Goal: Entertainment & Leisure: Consume media (video, audio)

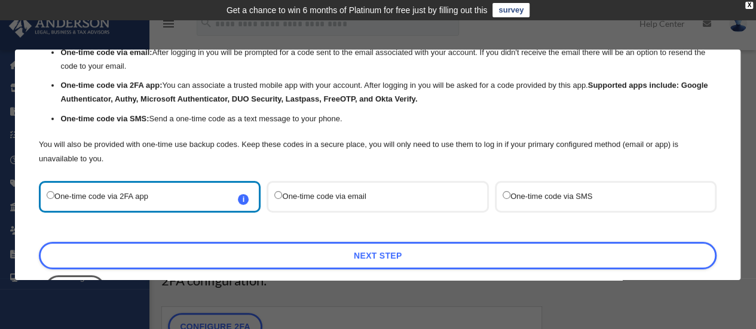
scroll to position [106, 0]
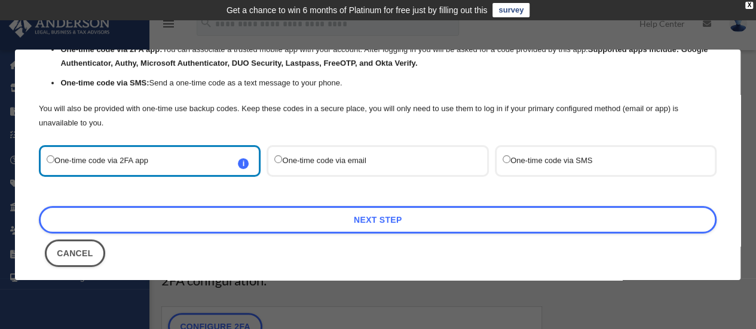
click at [504, 155] on label "One-time code via SMS" at bounding box center [599, 161] width 194 height 16
click at [497, 164] on div "One-time code via SMS" at bounding box center [606, 161] width 222 height 32
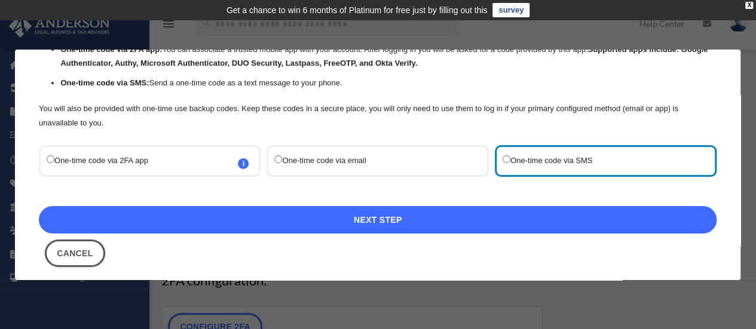
click at [395, 220] on link "Next Step" at bounding box center [377, 219] width 677 height 27
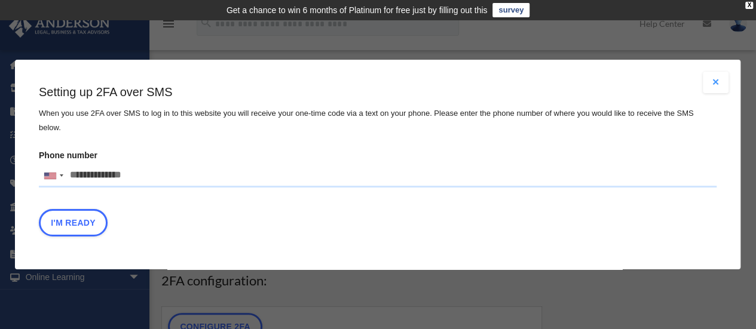
click at [197, 168] on input "Phone number United States +1 United Kingdom +44 Afghanistan (‫افغانستان‬‎) +93…" at bounding box center [377, 176] width 677 height 24
type input "**********"
click at [84, 218] on button "I'm Ready" at bounding box center [73, 222] width 69 height 27
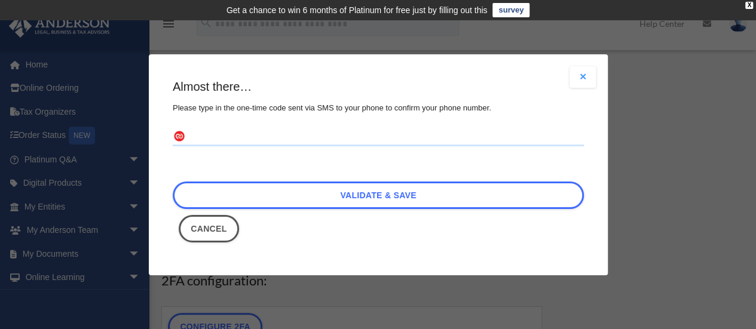
click at [274, 140] on input "text" at bounding box center [378, 136] width 411 height 19
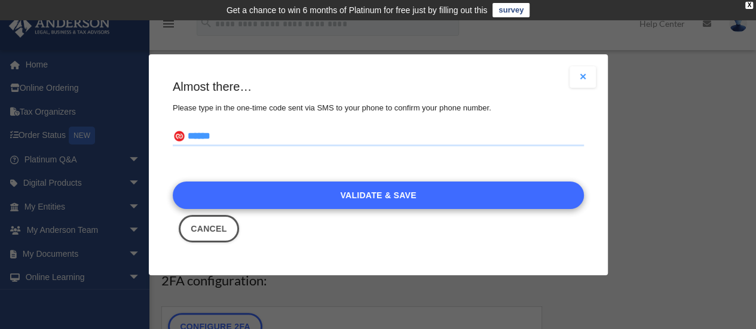
type input "******"
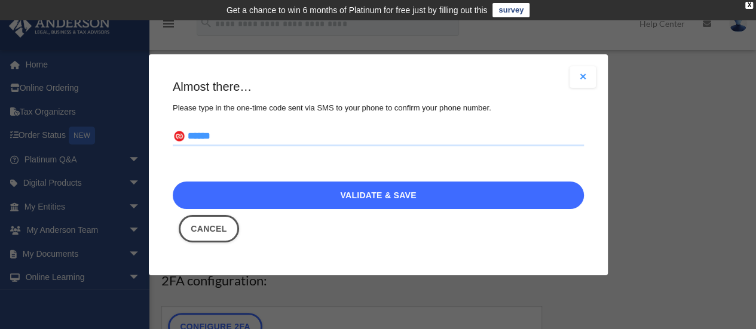
click at [398, 194] on link "Validate & Save" at bounding box center [378, 195] width 411 height 27
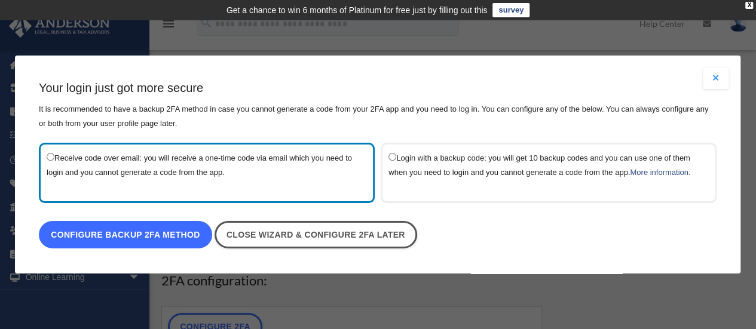
click at [178, 229] on link "Configure backup 2FA method" at bounding box center [125, 234] width 173 height 27
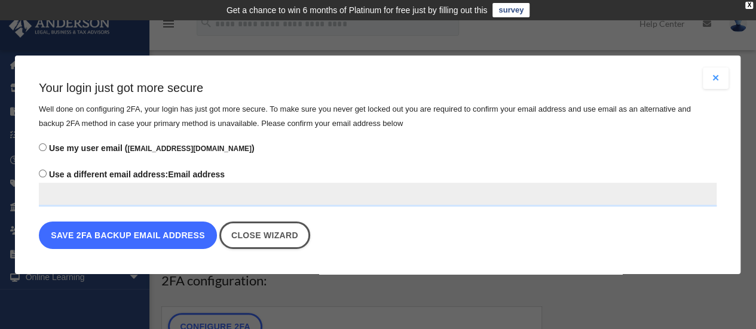
click at [178, 238] on button "Save 2FA backup email address" at bounding box center [128, 235] width 178 height 27
click at [190, 225] on button "Save 2FA backup email address" at bounding box center [128, 235] width 178 height 27
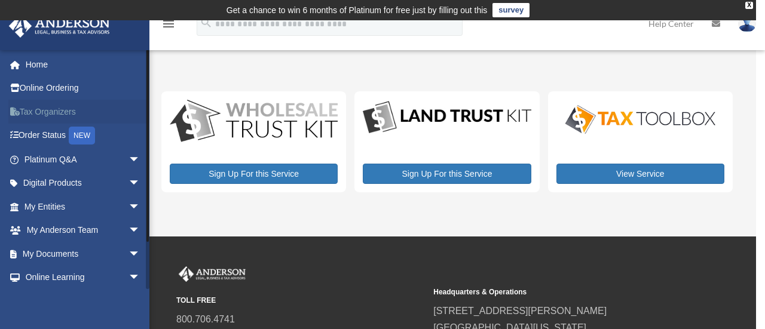
click at [53, 107] on link "Tax Organizers" at bounding box center [83, 112] width 150 height 24
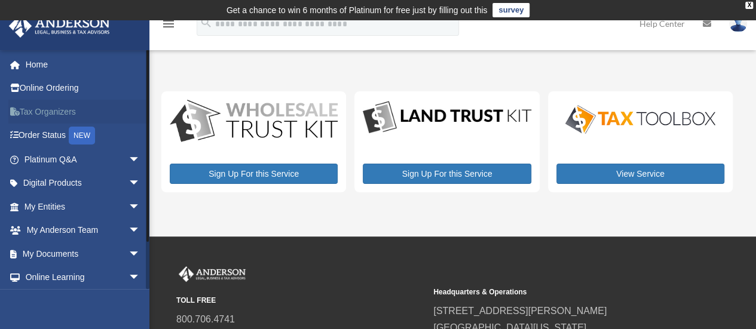
click at [42, 114] on link "Tax Organizers" at bounding box center [83, 112] width 150 height 24
click at [61, 84] on link "Online Ordering" at bounding box center [83, 88] width 150 height 24
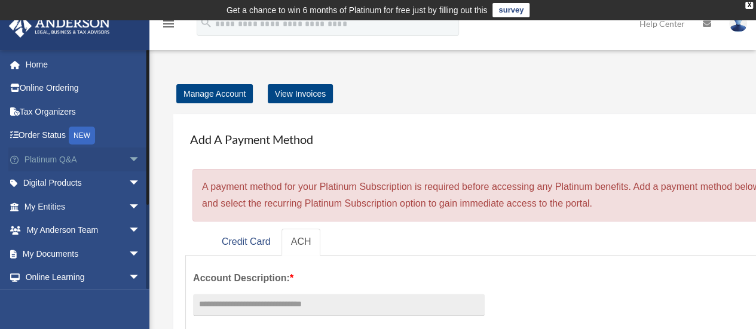
click at [128, 161] on span "arrow_drop_down" at bounding box center [140, 160] width 24 height 24
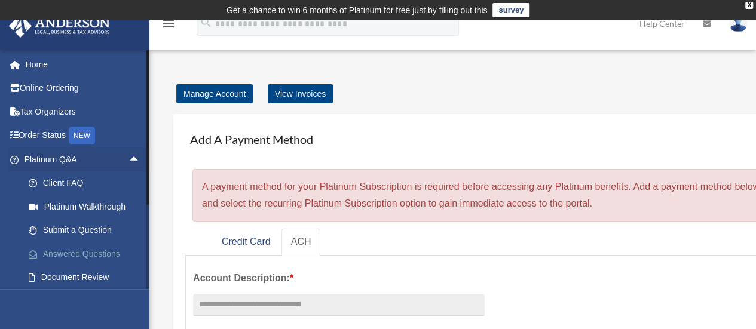
click at [95, 256] on link "Answered Questions" at bounding box center [88, 254] width 142 height 24
click at [97, 248] on link "Answered Questions" at bounding box center [88, 254] width 142 height 24
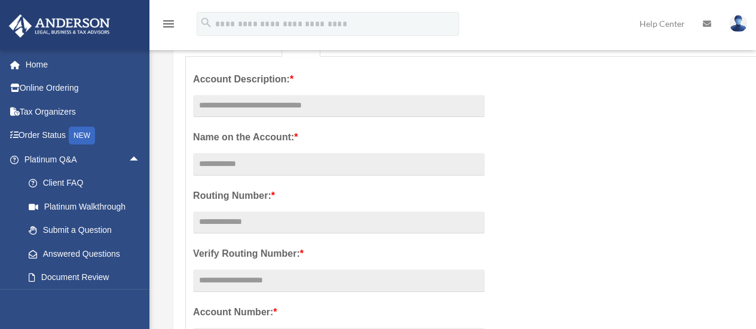
scroll to position [216, 0]
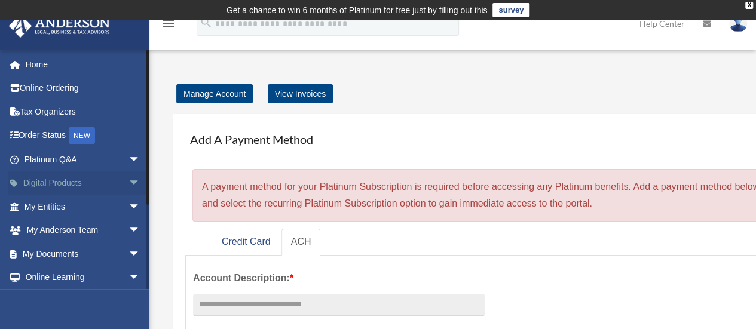
click at [128, 182] on span "arrow_drop_down" at bounding box center [140, 183] width 24 height 24
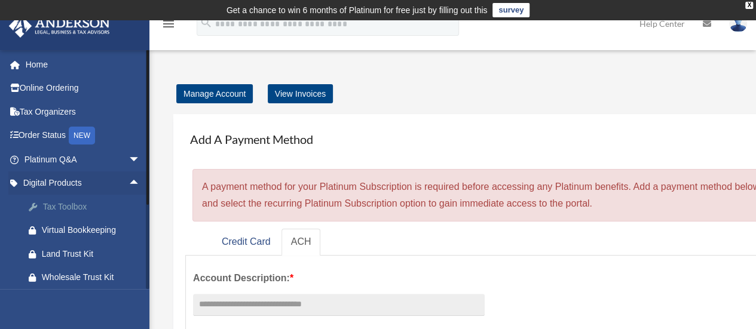
click at [76, 200] on div "Tax Toolbox" at bounding box center [93, 207] width 102 height 15
click at [69, 205] on div "Tax Toolbox" at bounding box center [93, 207] width 102 height 15
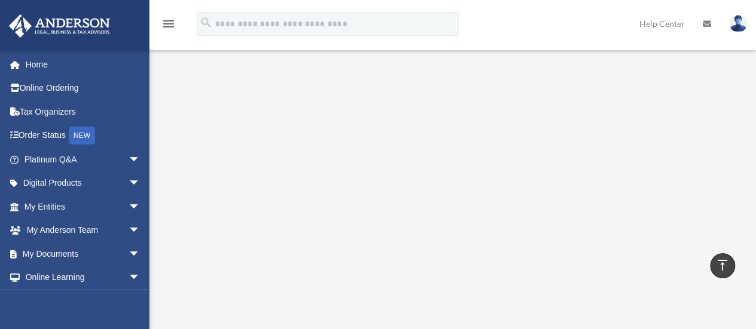
scroll to position [300, 0]
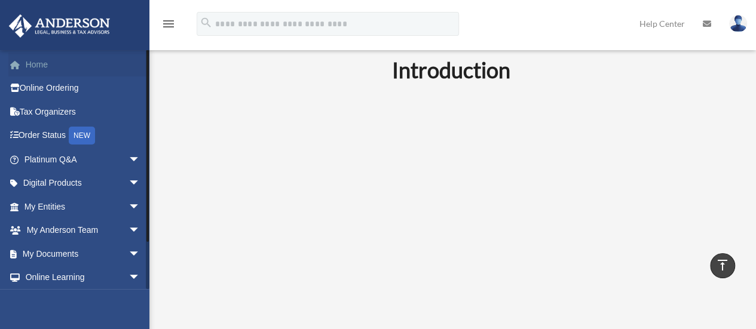
click at [45, 65] on link "Home" at bounding box center [83, 65] width 150 height 24
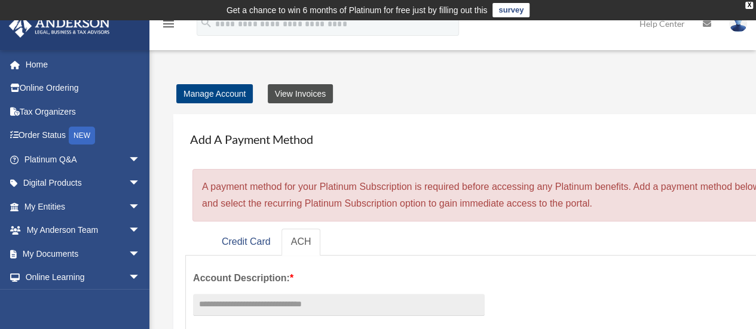
click at [288, 94] on link "View Invoices" at bounding box center [300, 93] width 65 height 19
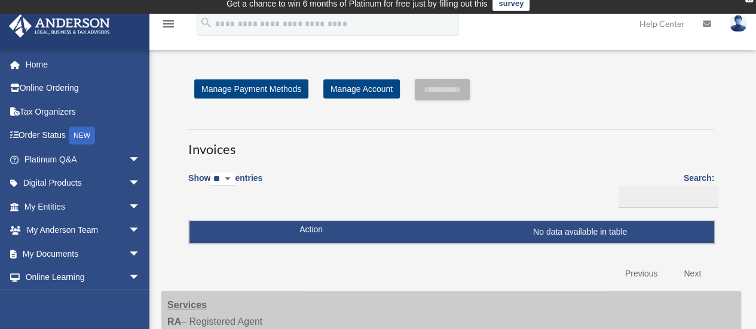
scroll to position [5, 0]
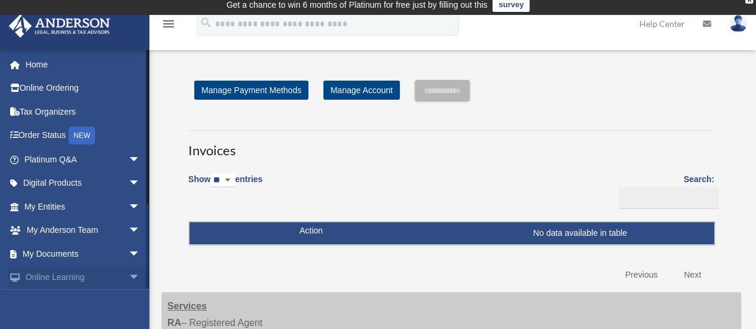
click at [128, 275] on span "arrow_drop_down" at bounding box center [140, 278] width 24 height 24
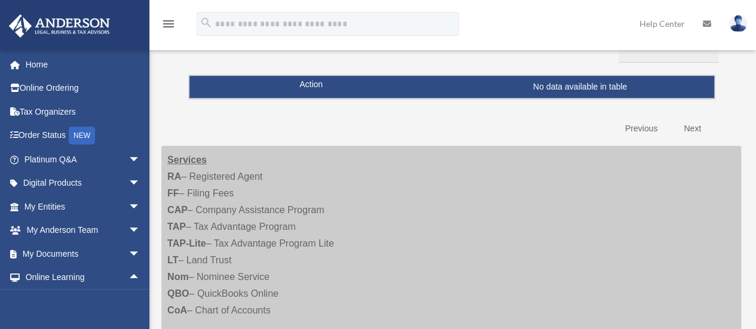
scroll to position [175, 0]
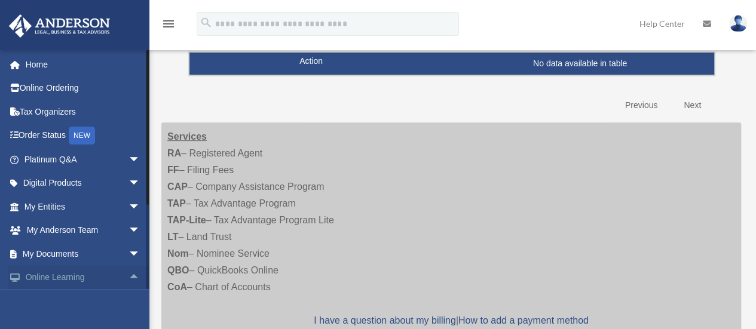
click at [61, 283] on link "Online Learning arrow_drop_up" at bounding box center [83, 278] width 150 height 24
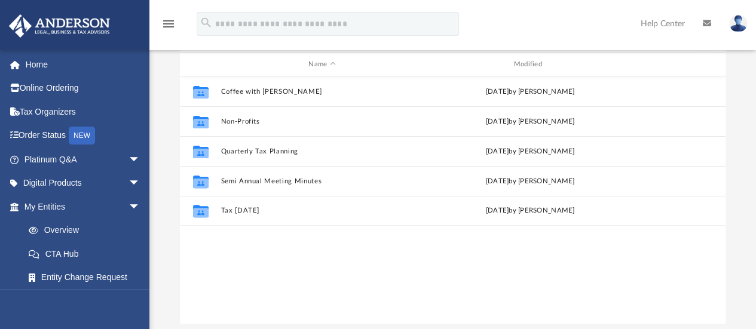
scroll to position [108, 0]
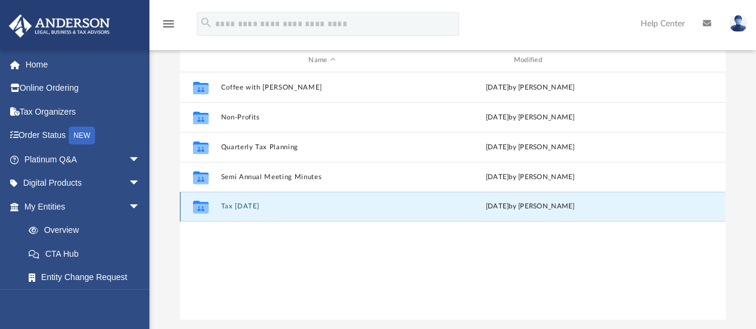
click at [250, 206] on button "Tax [DATE]" at bounding box center [321, 207] width 202 height 8
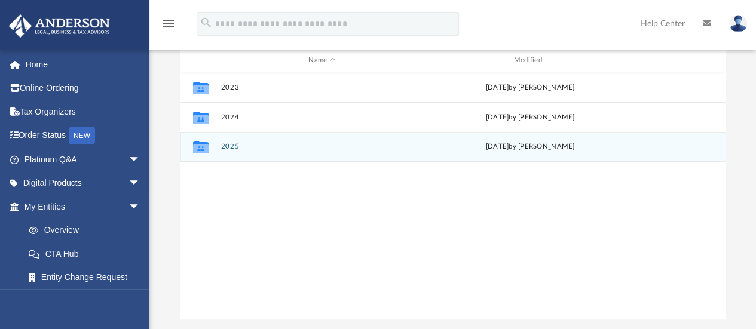
click at [224, 148] on button "2025" at bounding box center [321, 147] width 202 height 8
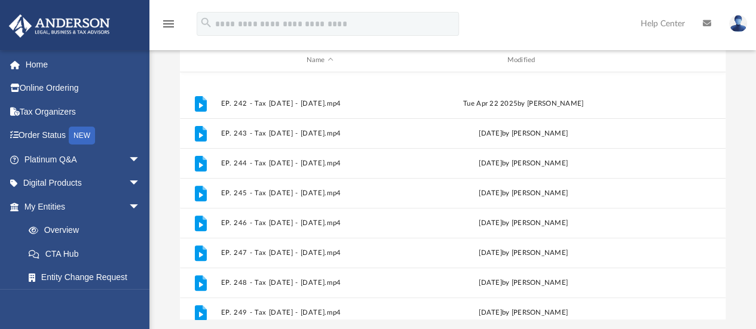
scroll to position [259, 0]
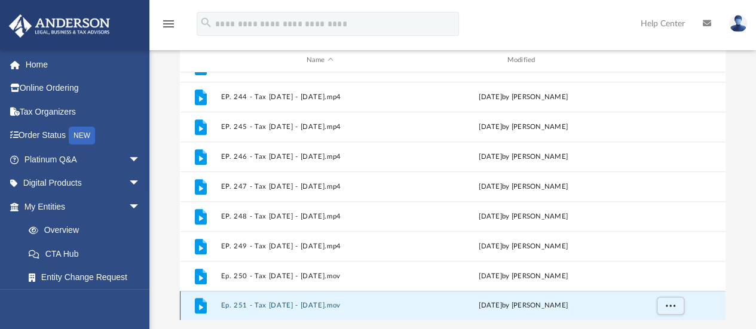
click at [311, 304] on button "Ep. 251 - Tax [DATE] - [DATE].mov" at bounding box center [319, 306] width 198 height 8
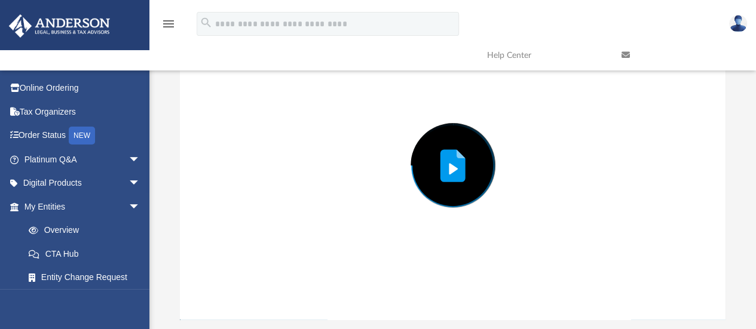
scroll to position [99, 0]
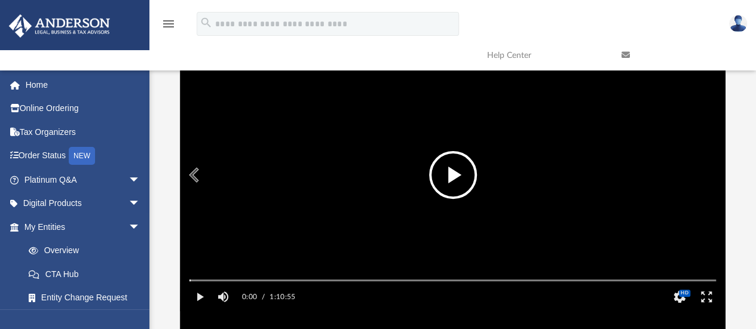
click at [461, 177] on button "File preview" at bounding box center [453, 175] width 48 height 48
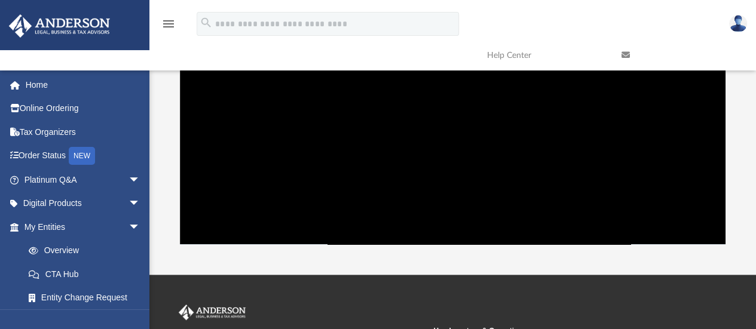
scroll to position [184, 0]
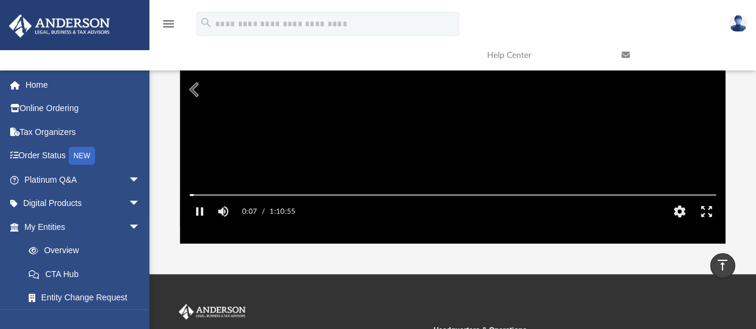
click at [710, 223] on button "Enter fullscreen" at bounding box center [705, 212] width 27 height 24
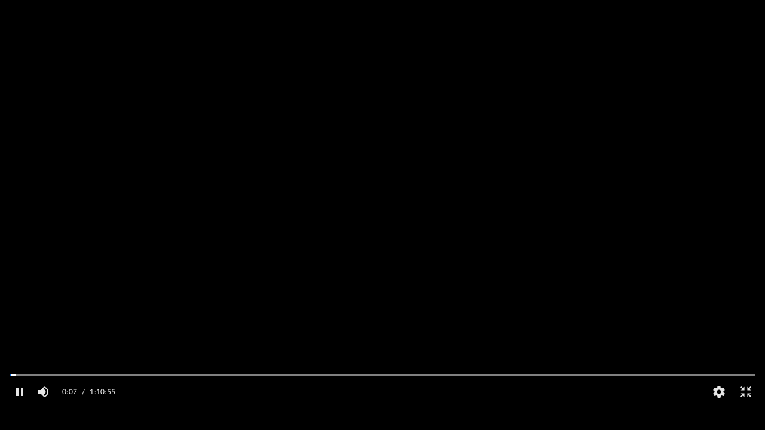
scroll to position [262, 544]
click at [480, 276] on video "File preview" at bounding box center [382, 215] width 765 height 382
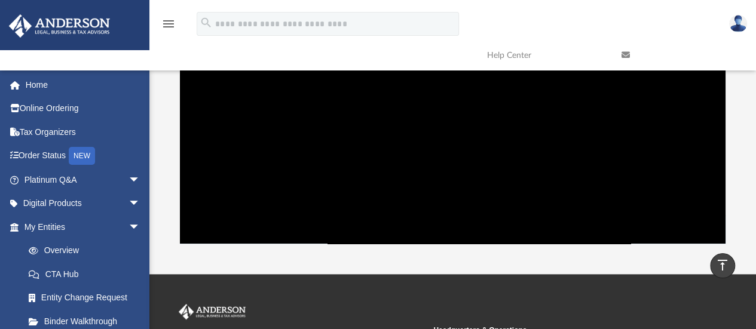
scroll to position [262, 536]
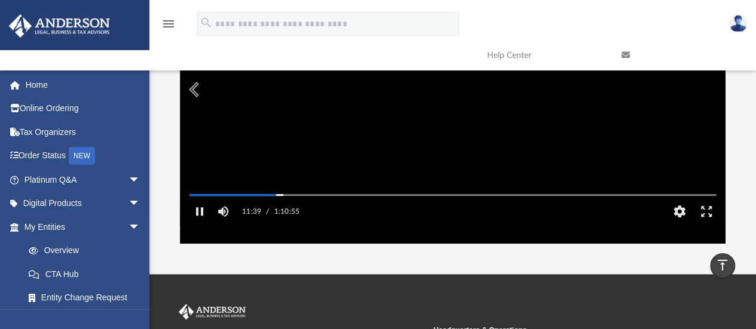
click at [363, 115] on video "File preview" at bounding box center [452, 89] width 545 height 273
click at [459, 88] on button "File preview" at bounding box center [453, 90] width 48 height 48
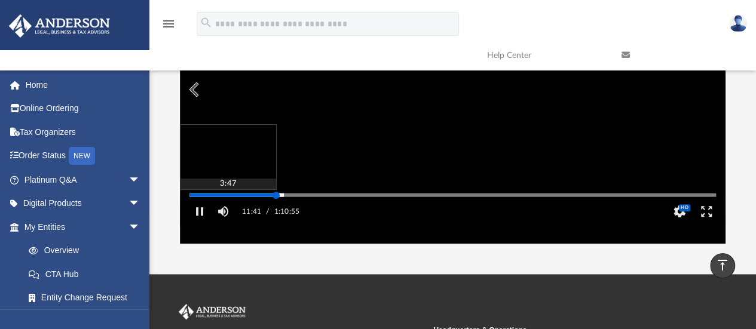
click at [214, 200] on div "Media Slider" at bounding box center [452, 195] width 545 height 10
click at [218, 211] on div "Autoplay Disabled Speed Normal Quality Auto Subtitles/CC Off Audio Autoplay Dis…" at bounding box center [453, 89] width 546 height 308
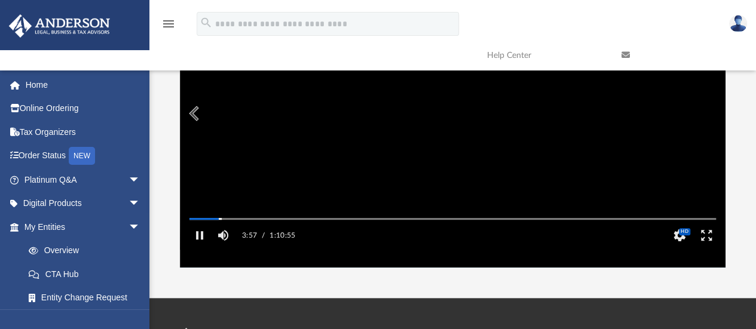
scroll to position [171, 0]
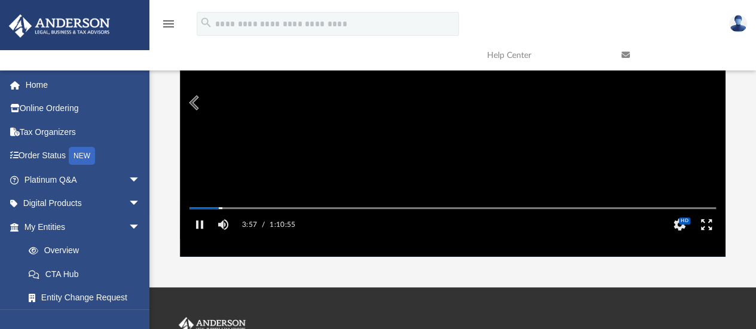
click at [706, 237] on button "Enter fullscreen" at bounding box center [705, 225] width 27 height 24
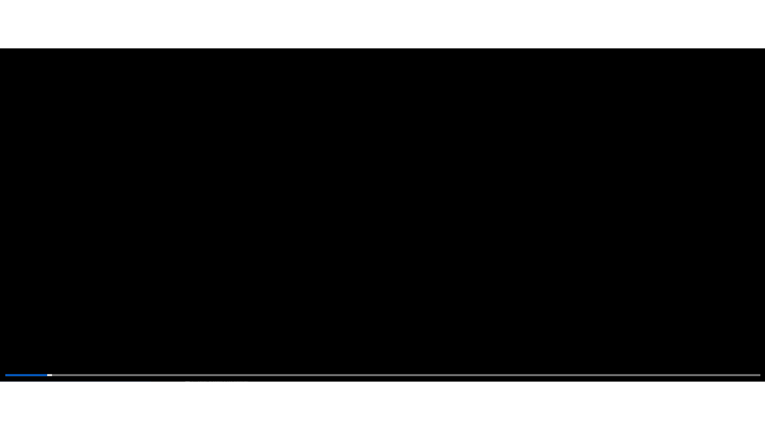
scroll to position [262, 544]
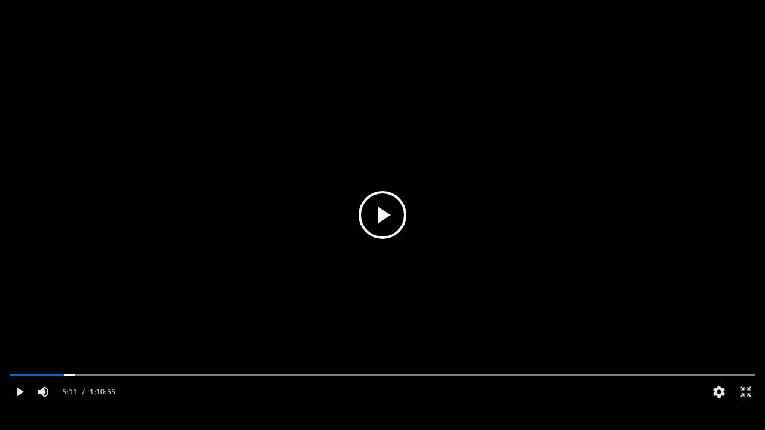
click at [238, 201] on video "File preview" at bounding box center [382, 215] width 765 height 382
click at [184, 329] on div "14:23 / 1:10:55 CC HD" at bounding box center [382, 392] width 765 height 24
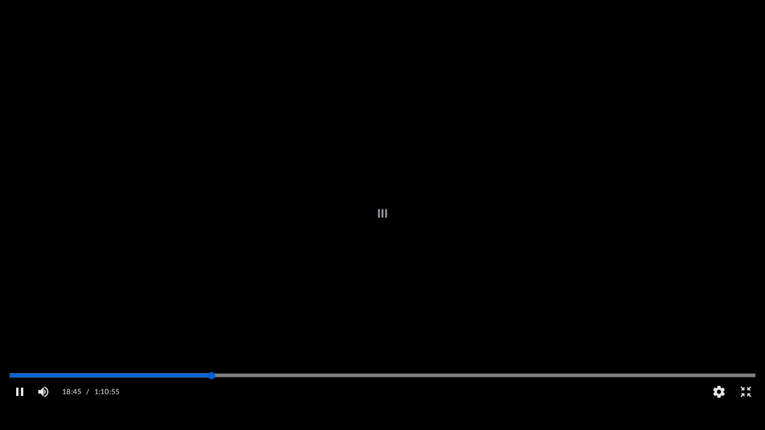
drag, startPoint x: 205, startPoint y: 397, endPoint x: 211, endPoint y: 397, distance: 6.0
click at [211, 329] on div "Autoplay Disabled Speed Normal Quality Auto Subtitles/CC Off Audio Autoplay Dis…" at bounding box center [382, 215] width 765 height 430
drag, startPoint x: 211, startPoint y: 397, endPoint x: 219, endPoint y: 397, distance: 7.2
click at [219, 329] on div "Autoplay Disabled Speed Normal Quality Auto Subtitles/CC Off Audio Autoplay Dis…" at bounding box center [382, 215] width 765 height 430
click at [228, 329] on div "Autoplay Disabled Speed Normal Quality Auto Subtitles/CC Off Audio Autoplay Dis…" at bounding box center [382, 215] width 765 height 430
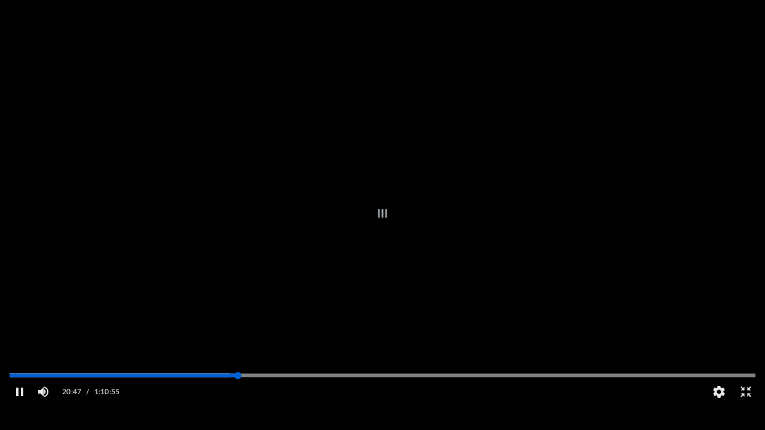
click at [238, 329] on div "Autoplay Disabled Speed Normal Quality Auto Subtitles/CC Off Audio Autoplay Dis…" at bounding box center [382, 215] width 765 height 430
click at [293, 329] on div "Autoplay Disabled Speed Normal Quality Auto Subtitles/CC Off Audio Autoplay Dis…" at bounding box center [382, 215] width 765 height 430
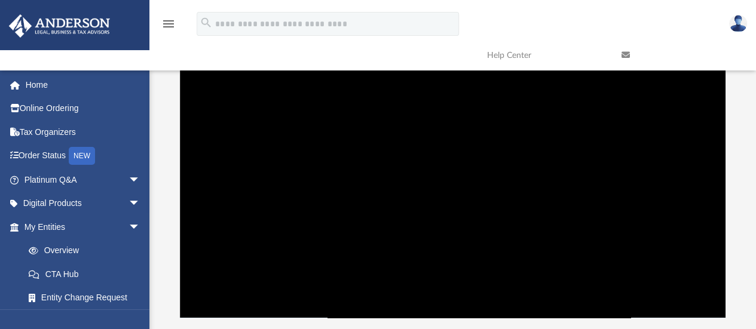
scroll to position [111, 0]
